Goal: Task Accomplishment & Management: Manage account settings

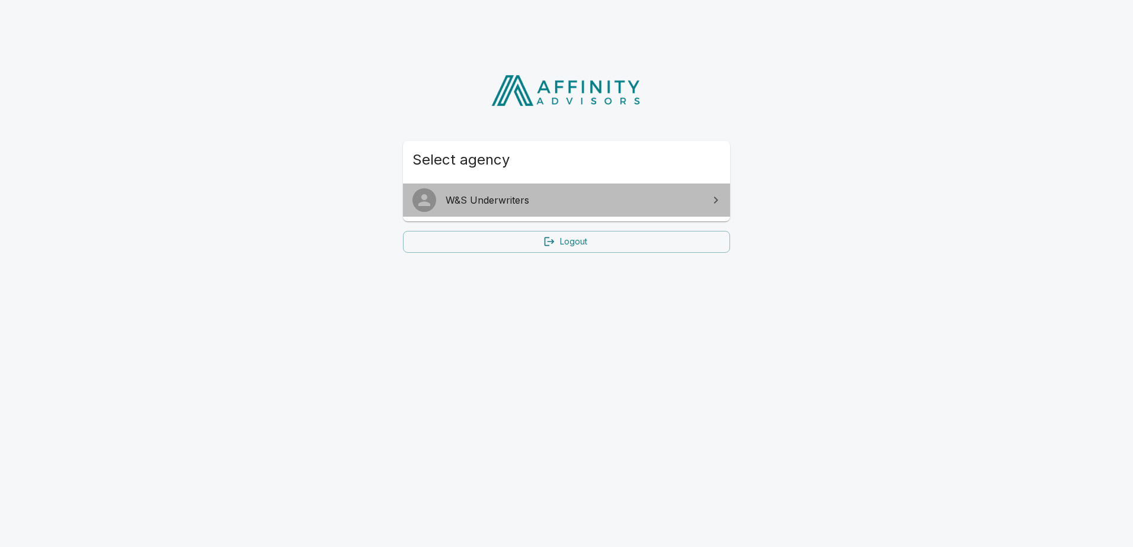
click at [500, 207] on span "W&S Underwriters" at bounding box center [574, 200] width 256 height 14
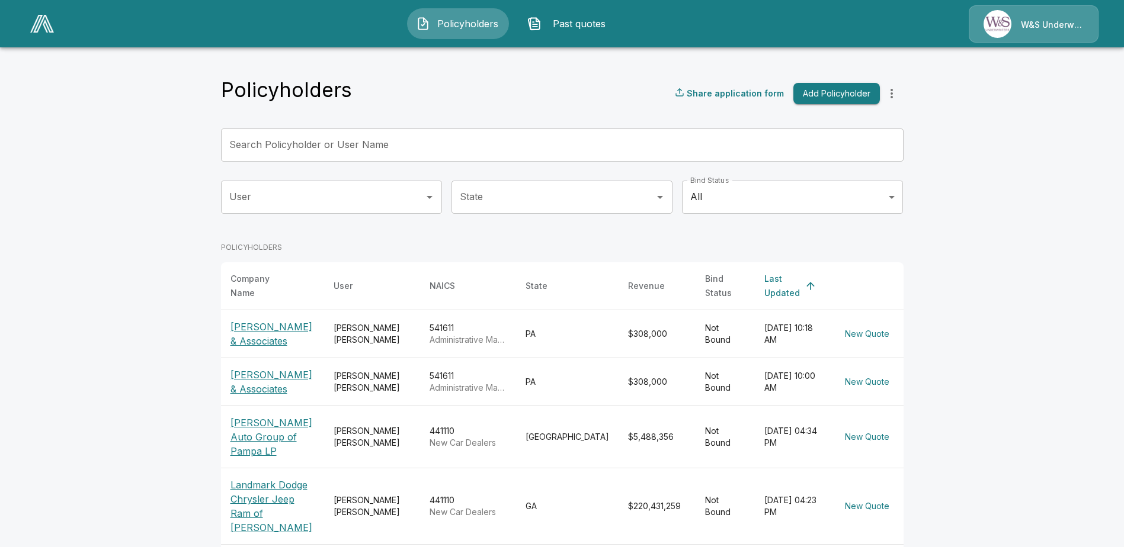
click at [282, 428] on p "[PERSON_NAME] Auto Group of Pampa LP" at bounding box center [272, 437] width 84 height 43
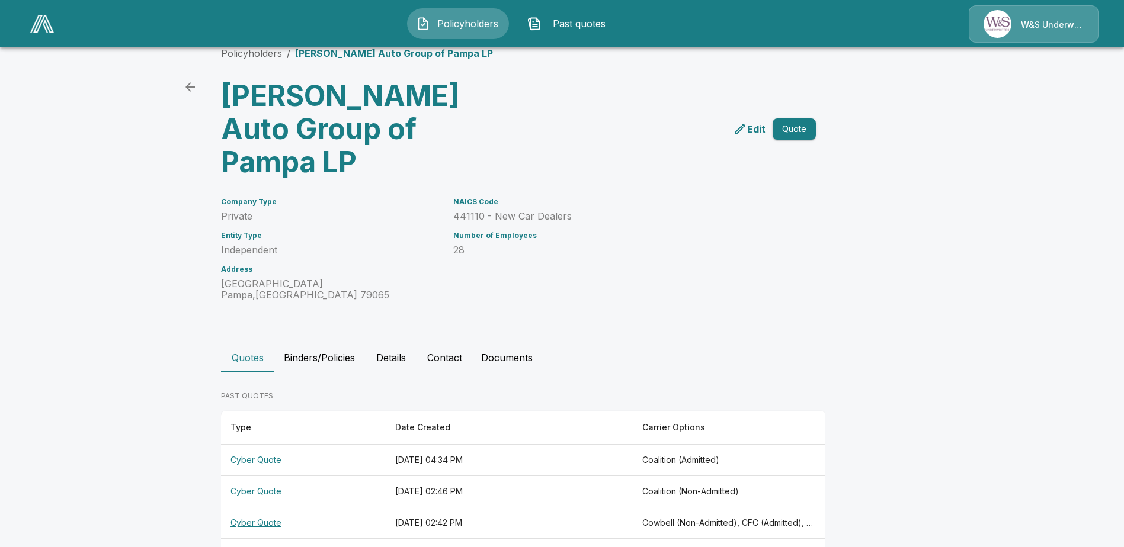
scroll to position [33, 0]
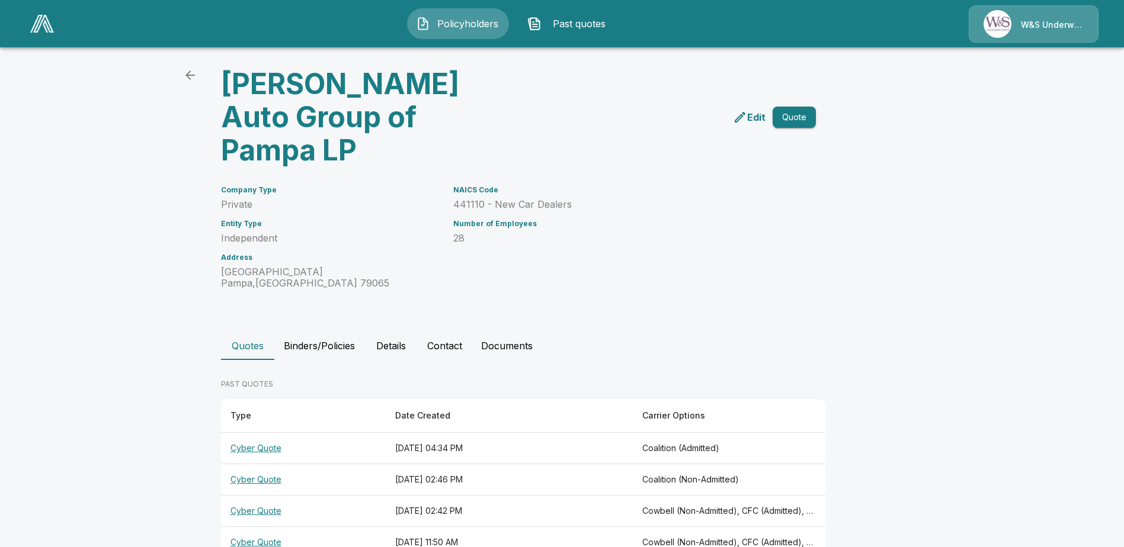
click at [252, 465] on th "Cyber Quote" at bounding box center [303, 480] width 165 height 31
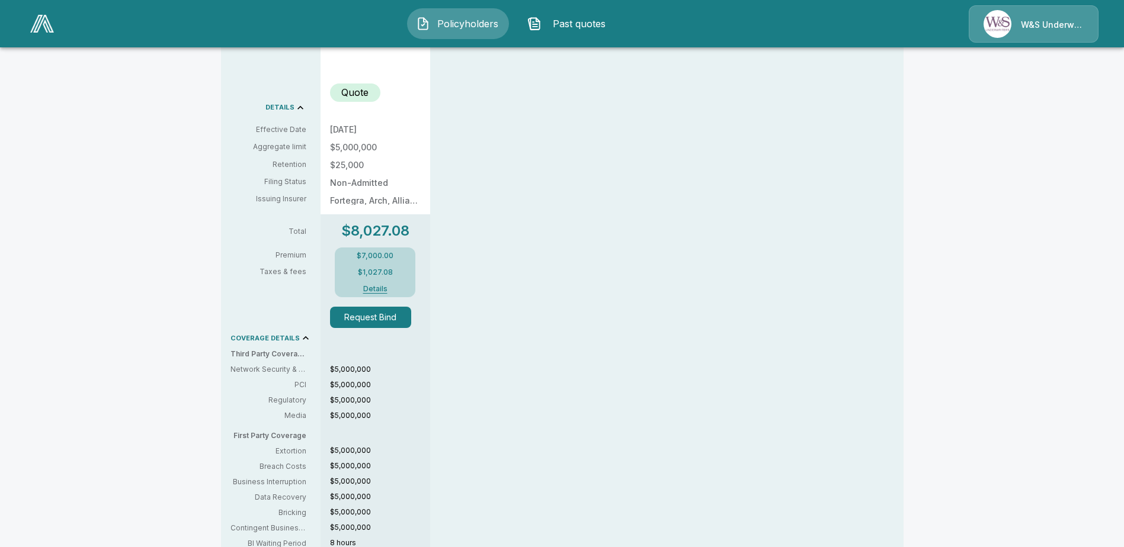
scroll to position [388, 0]
click at [378, 286] on button "Details" at bounding box center [374, 286] width 47 height 7
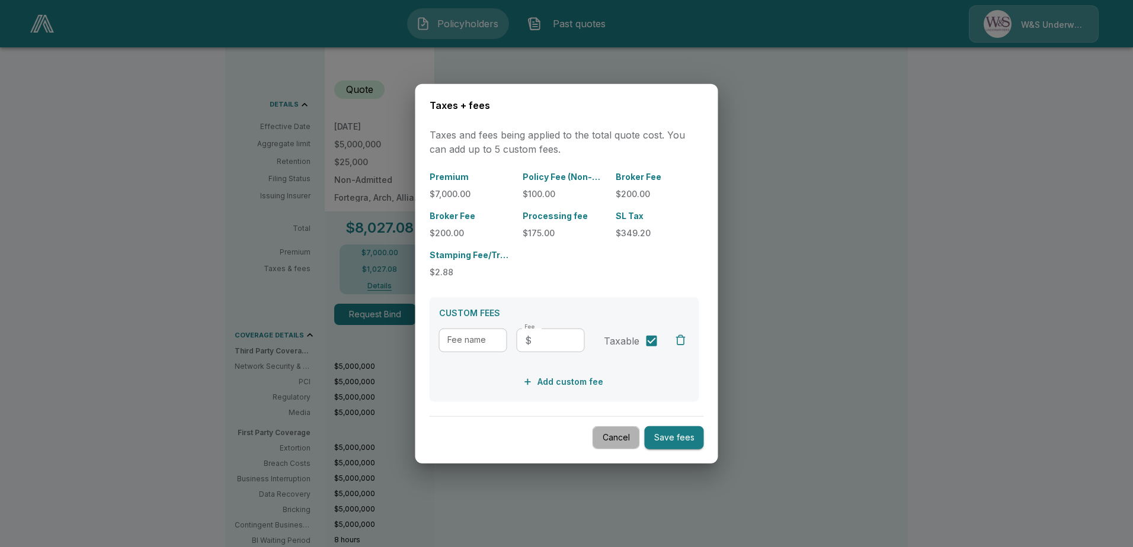
click at [604, 440] on button "Cancel" at bounding box center [615, 438] width 47 height 23
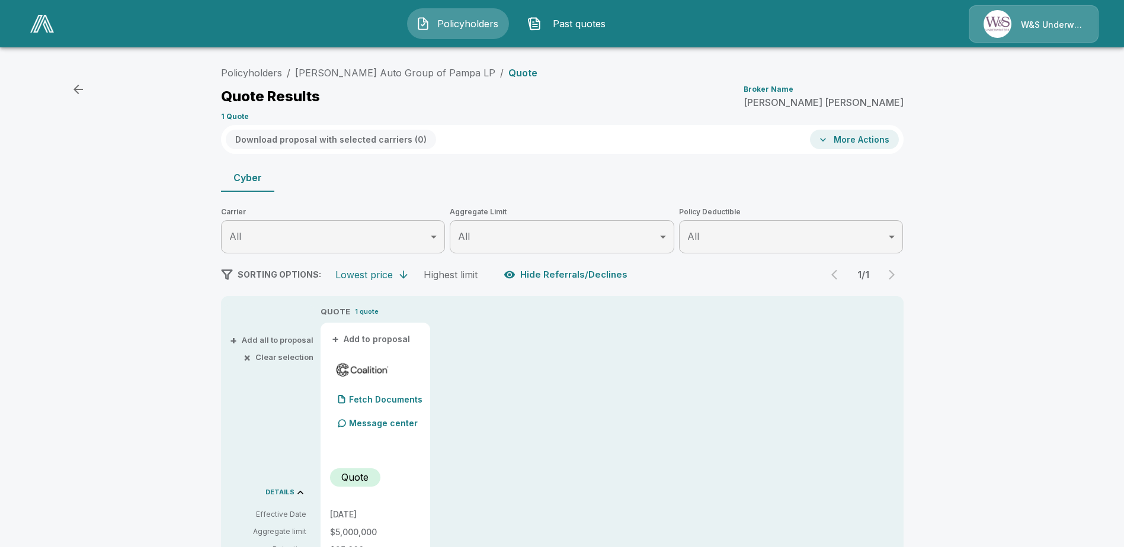
scroll to position [59, 0]
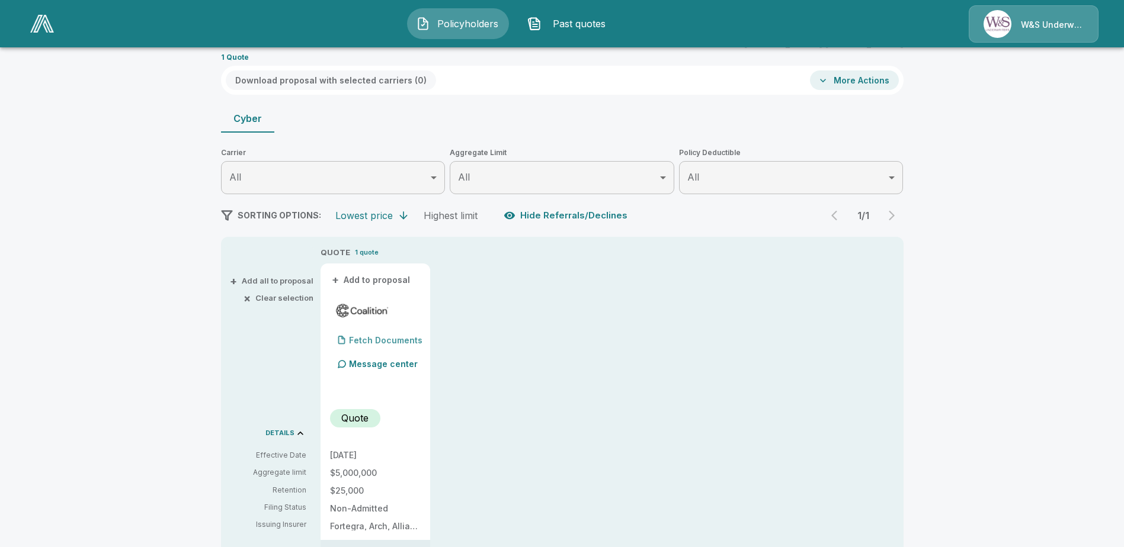
click at [396, 337] on p "Fetch Documents" at bounding box center [385, 341] width 73 height 8
click at [405, 339] on p "(4) Documents" at bounding box center [380, 341] width 62 height 8
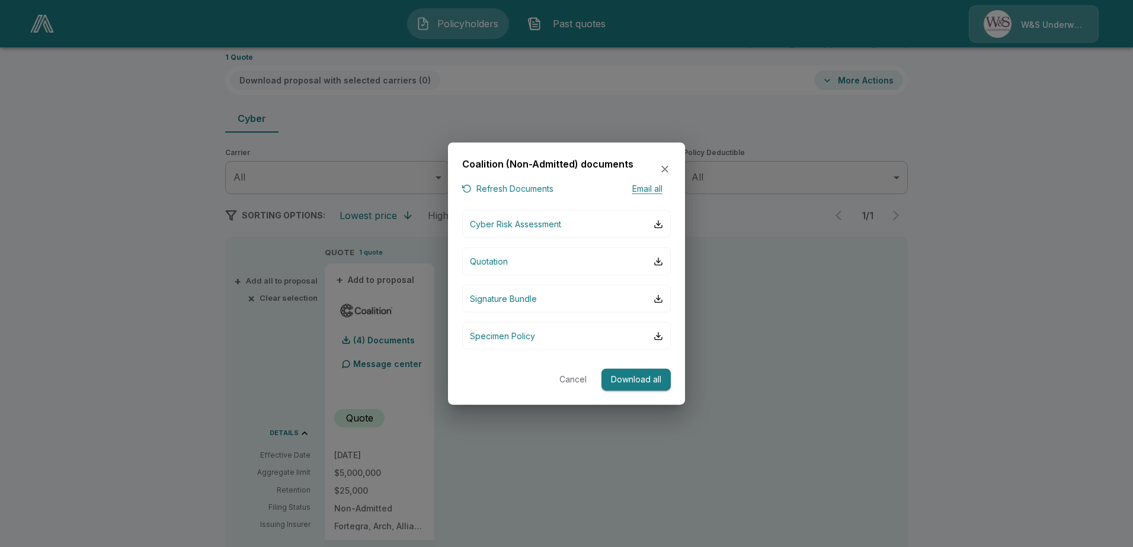
click at [636, 191] on button "Email all" at bounding box center [646, 188] width 47 height 15
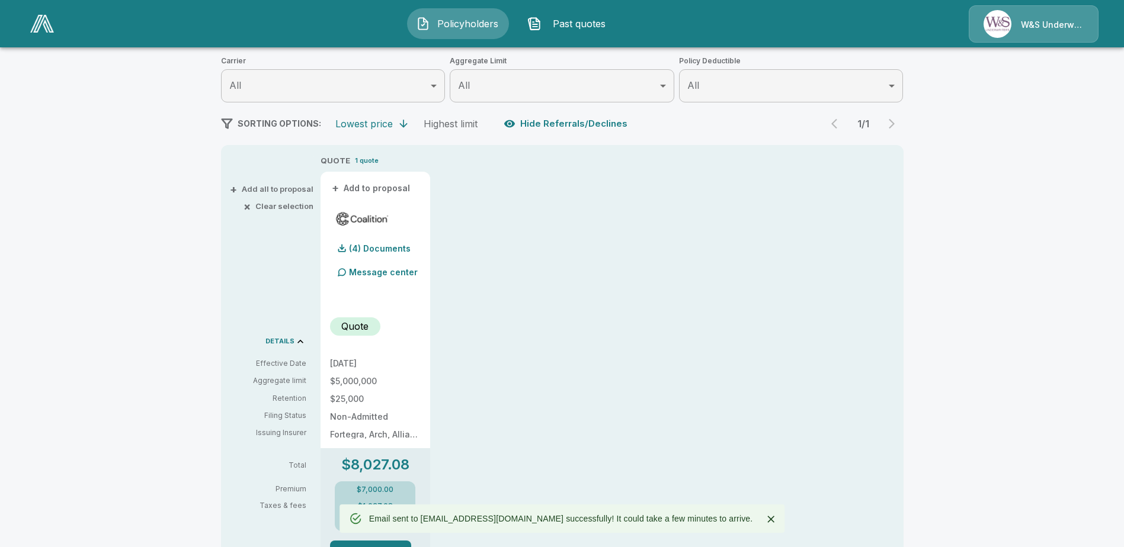
scroll to position [0, 0]
